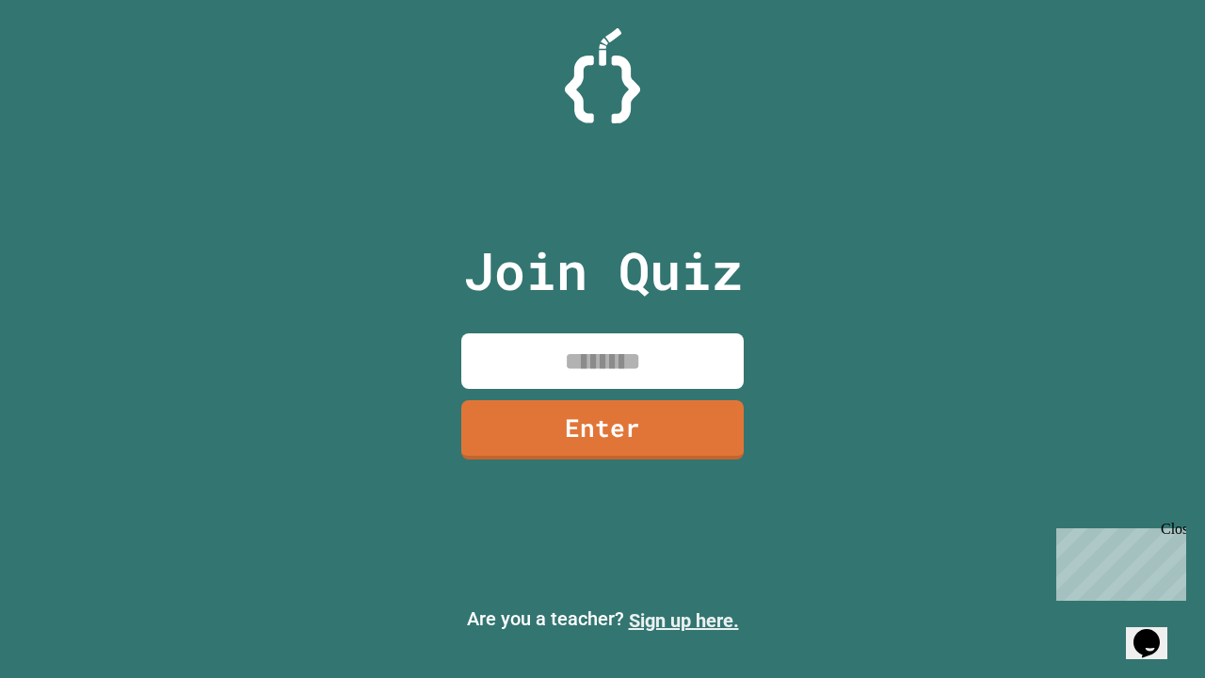
click at [684, 620] on link "Sign up here." at bounding box center [684, 620] width 110 height 23
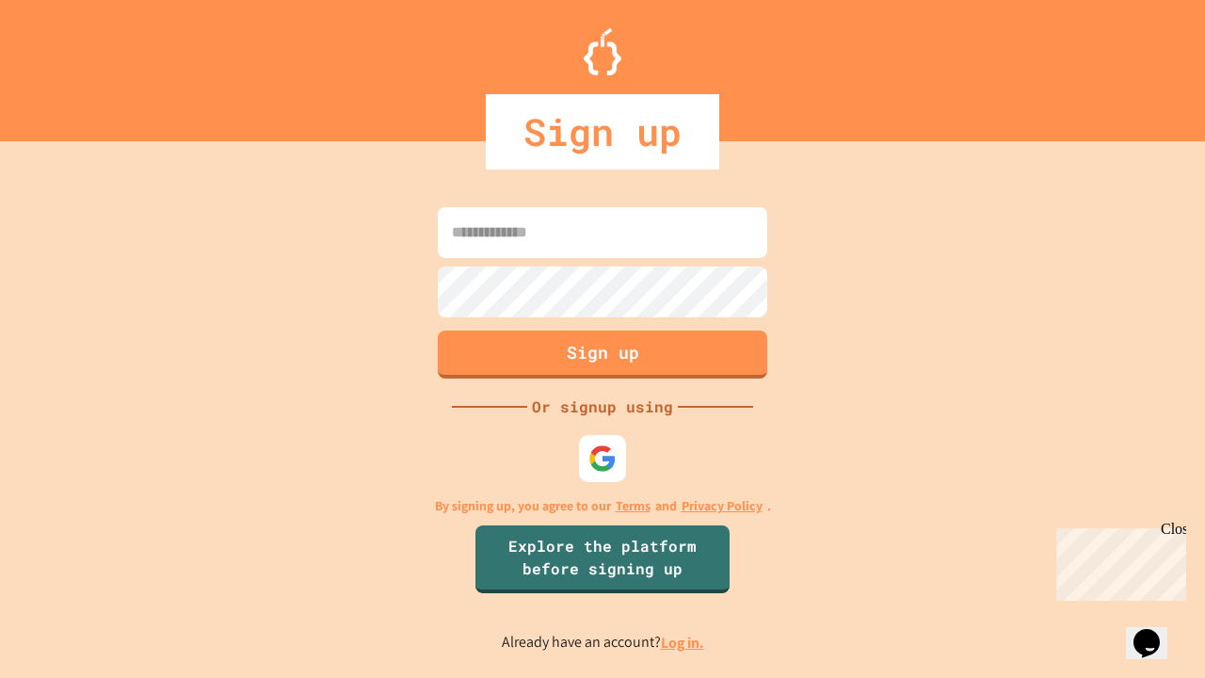
click at [684, 642] on link "Log in." at bounding box center [682, 643] width 43 height 20
